Goal: Ask a question

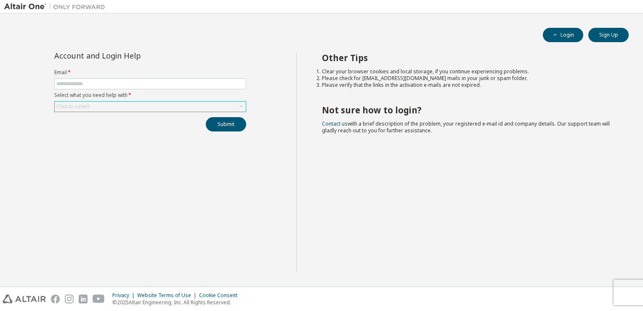
click at [133, 107] on div "Click to select" at bounding box center [150, 106] width 191 height 10
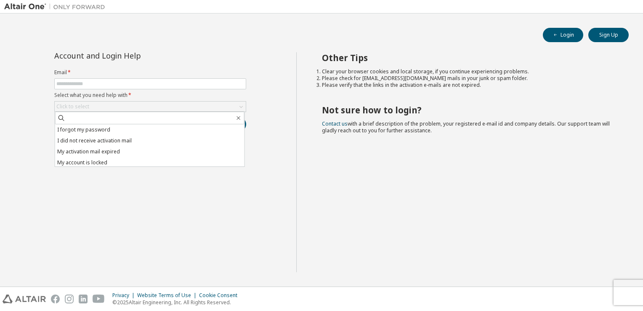
click at [459, 197] on div "Other Tips Clear your browser cookies and local storage, if you continue experi…" at bounding box center [467, 162] width 343 height 220
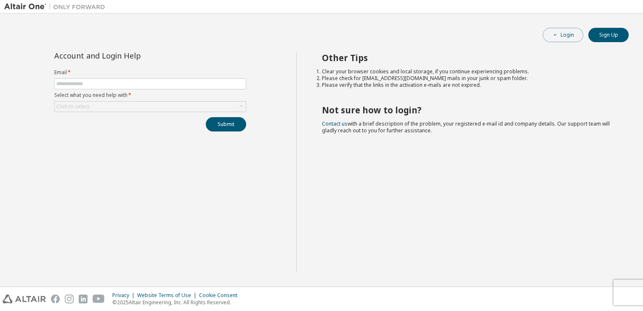
click at [564, 40] on button "Login" at bounding box center [563, 35] width 40 height 14
click at [200, 107] on div "Click to select" at bounding box center [150, 106] width 191 height 10
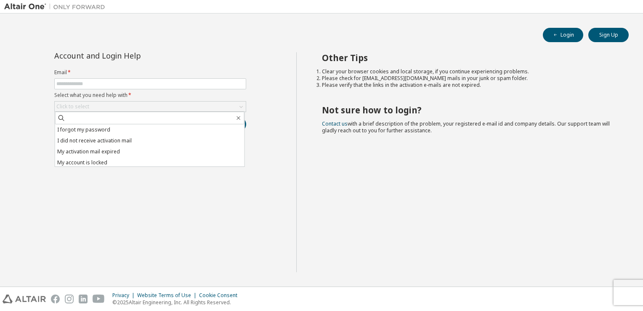
click at [191, 89] on form "Email * Select what you need help with * Click to select I forgot my password I…" at bounding box center [150, 90] width 192 height 43
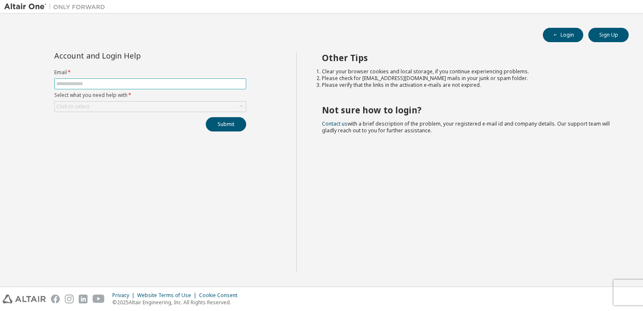
click at [128, 80] on input "text" at bounding box center [150, 83] width 188 height 7
type input "**********"
click at [111, 109] on div "Click to select" at bounding box center [150, 106] width 191 height 10
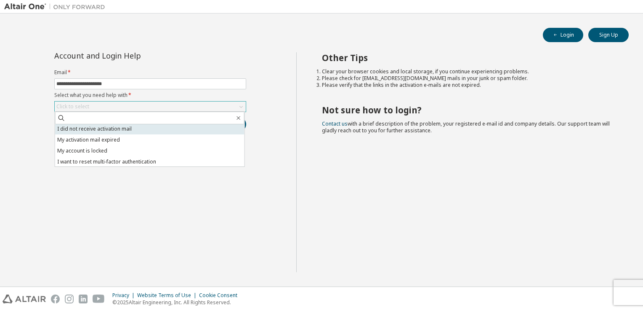
scroll to position [24, 0]
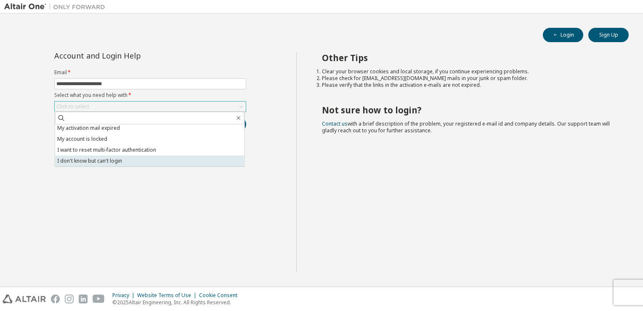
click at [146, 157] on li "I don't know but can't login" at bounding box center [149, 160] width 189 height 11
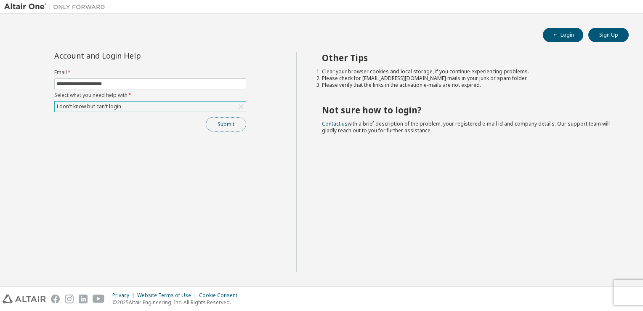
click at [220, 120] on button "Submit" at bounding box center [226, 124] width 40 height 14
